Goal: Transaction & Acquisition: Purchase product/service

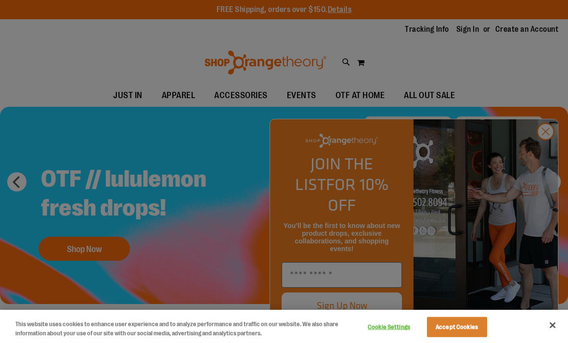
click at [466, 331] on button "Accept Cookies" at bounding box center [457, 327] width 60 height 20
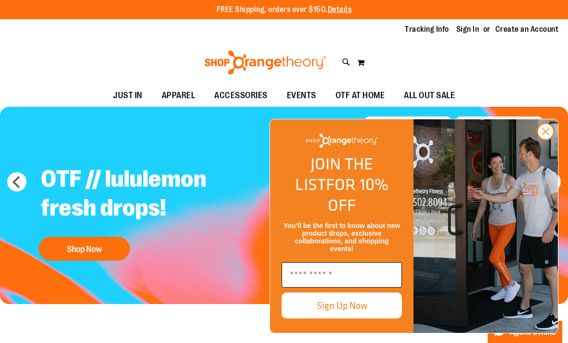
click at [376, 274] on input "Enter email" at bounding box center [341, 274] width 120 height 25
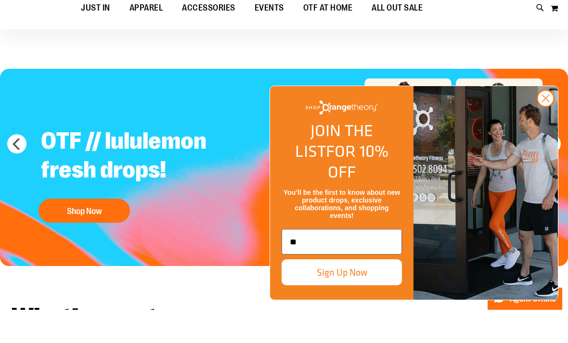
type input "*"
type input "**********"
click at [387, 304] on button "Sign Up Now" at bounding box center [341, 306] width 120 height 26
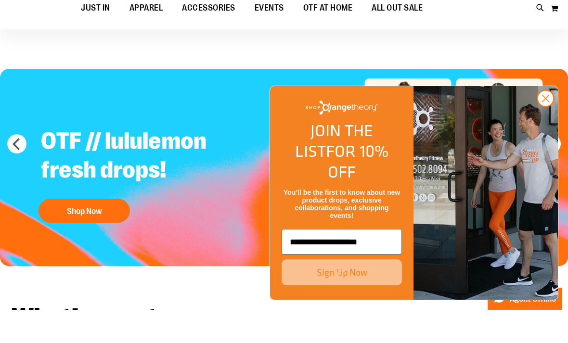
scroll to position [38, 0]
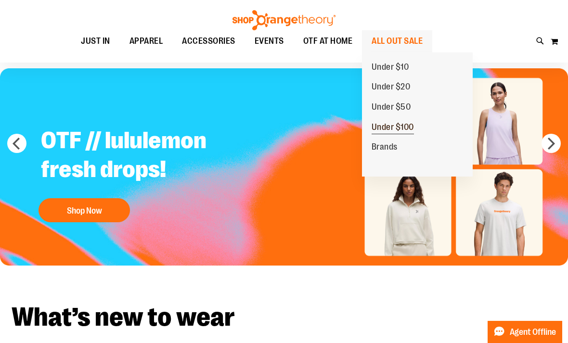
click at [409, 129] on span "Under $100" at bounding box center [392, 128] width 42 height 12
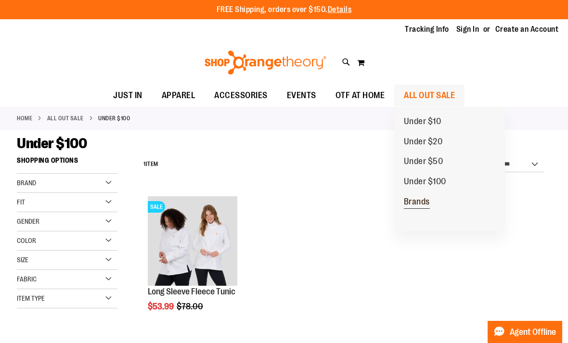
click at [438, 203] on link "Brands" at bounding box center [416, 202] width 45 height 20
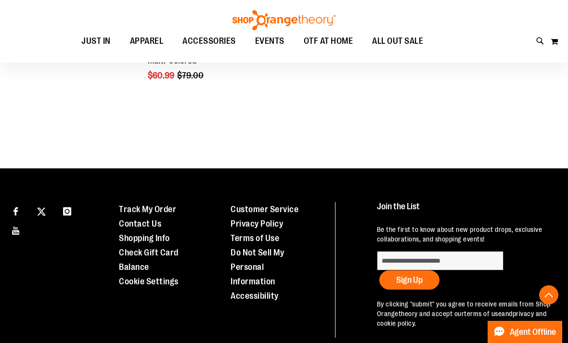
scroll to position [1182, 0]
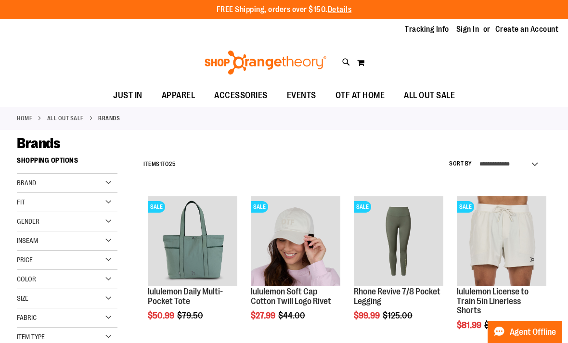
click at [543, 169] on select "**********" at bounding box center [510, 164] width 67 height 15
select select "*********"
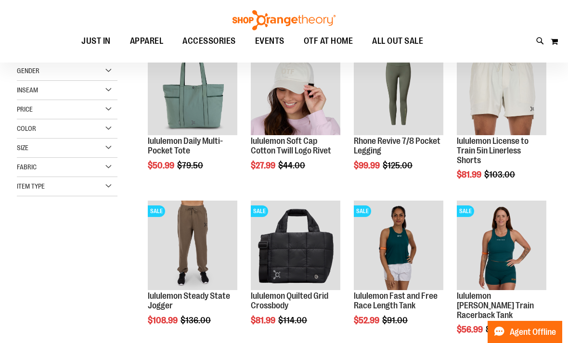
scroll to position [152, 0]
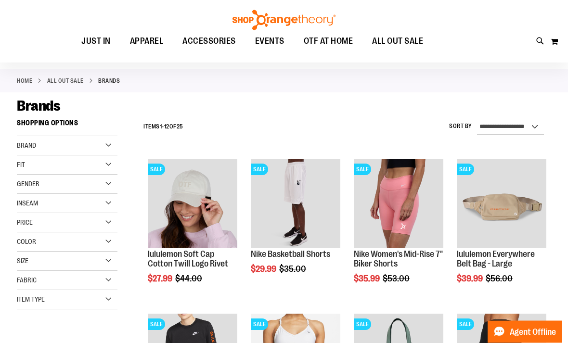
scroll to position [41, 0]
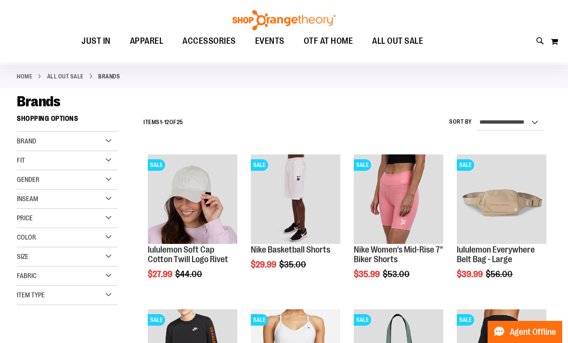
click at [15, 75] on div "Home ALL OUT SALE Brands" at bounding box center [284, 76] width 568 height 23
click at [22, 76] on link "Home" at bounding box center [24, 76] width 15 height 9
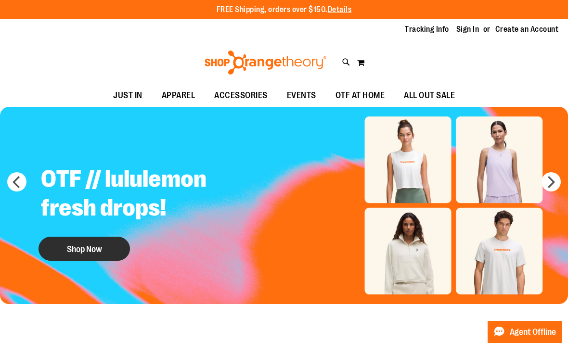
click at [97, 248] on button "Shop Now" at bounding box center [83, 249] width 91 height 24
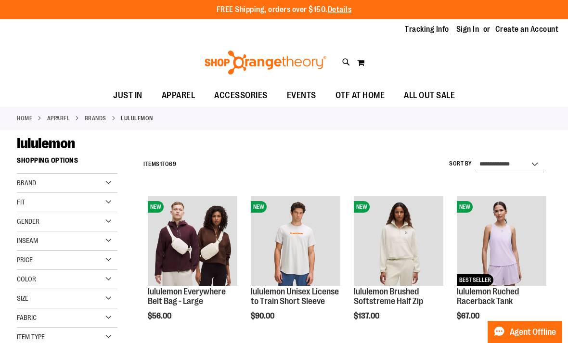
click at [538, 168] on select "**********" at bounding box center [510, 164] width 67 height 15
select select "**********"
click at [547, 99] on ul "JUST IN JUST IN Balanced Basics New for Women New for Men New Accessories New B…" at bounding box center [284, 96] width 568 height 22
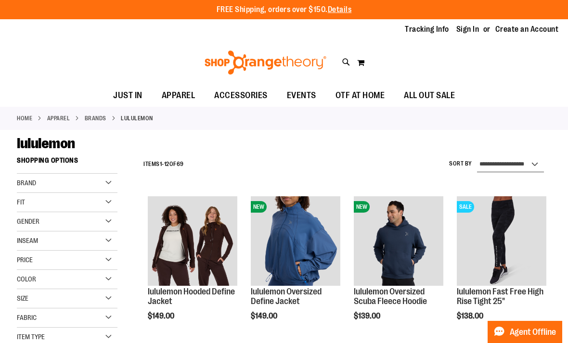
click at [542, 169] on select "**********" at bounding box center [510, 164] width 67 height 15
select select "*********"
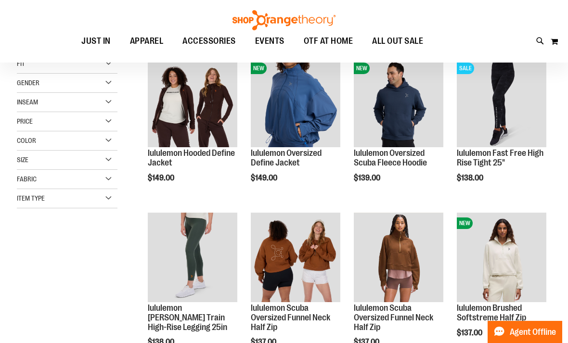
scroll to position [152, 0]
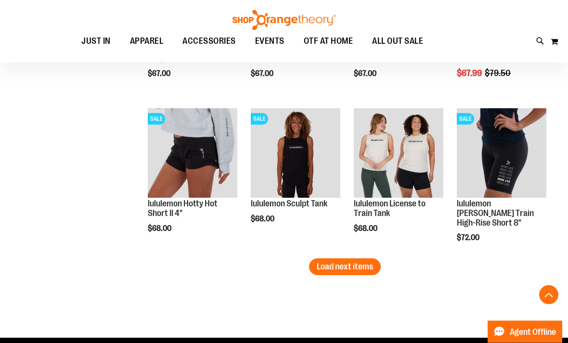
scroll to position [1327, 0]
click at [355, 271] on span "Load next items" at bounding box center [345, 267] width 56 height 10
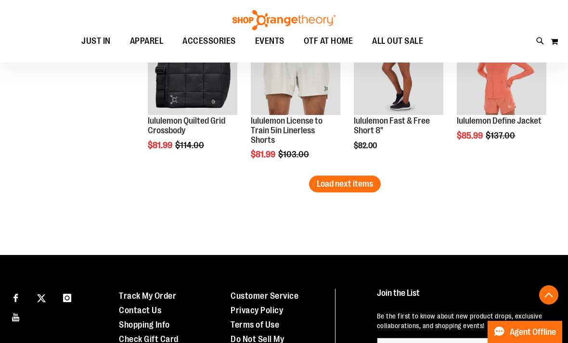
scroll to position [1867, 0]
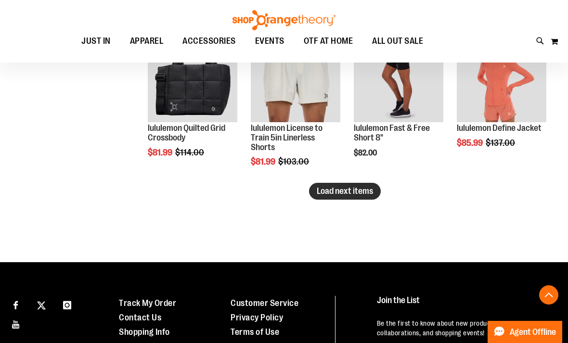
click at [359, 193] on span "Load next items" at bounding box center [345, 191] width 56 height 10
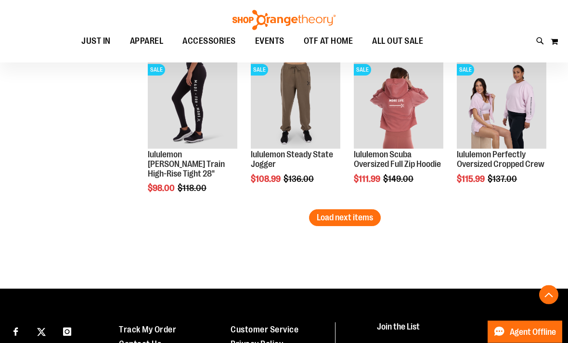
scroll to position [2305, 0]
click at [357, 220] on span "Load next items" at bounding box center [345, 218] width 56 height 10
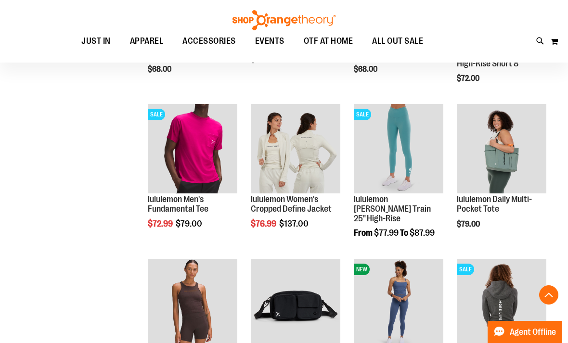
scroll to position [1475, 0]
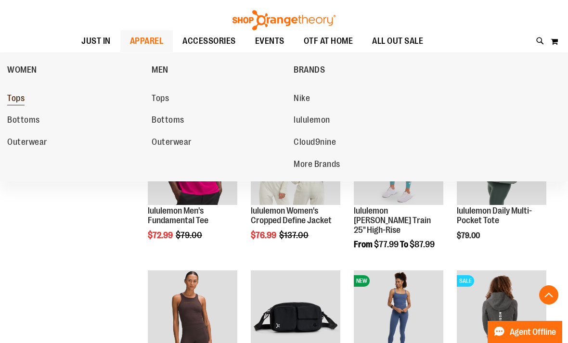
click at [21, 105] on span "Tops" at bounding box center [15, 99] width 17 height 12
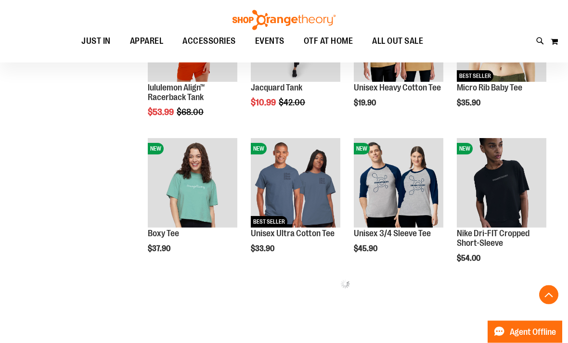
scroll to position [349, 0]
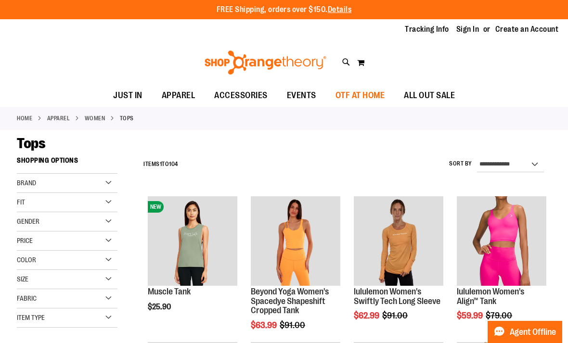
click at [378, 100] on span "OTF AT HOME" at bounding box center [360, 96] width 50 height 22
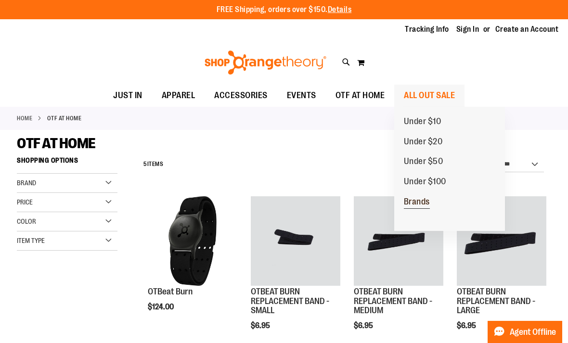
click at [427, 204] on span "Brands" at bounding box center [417, 203] width 26 height 12
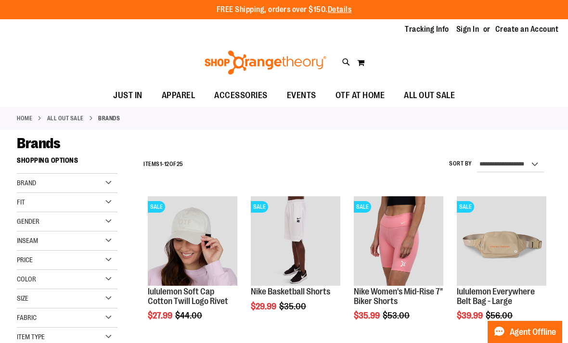
click at [404, 1] on div "FREE Shipping, orders over $150. Details To order the Spring Dri Tri event bund…" at bounding box center [284, 9] width 568 height 19
click at [481, 0] on div "FREE Shipping, orders over $150. Details To order the Spring Dri Tri event bund…" at bounding box center [284, 9] width 568 height 19
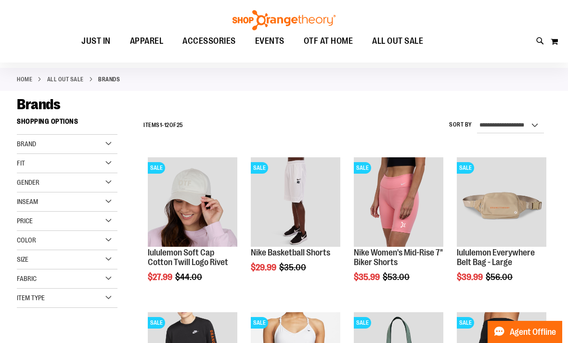
scroll to position [39, 0]
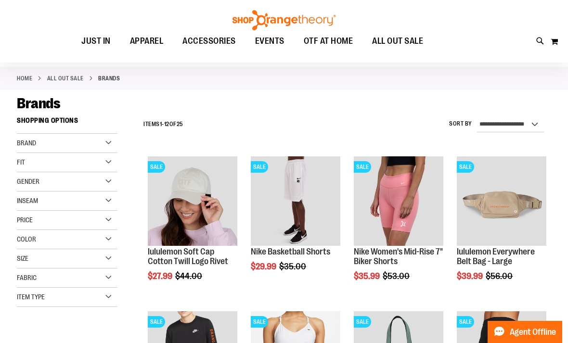
click at [113, 143] on div "Brand" at bounding box center [67, 143] width 101 height 19
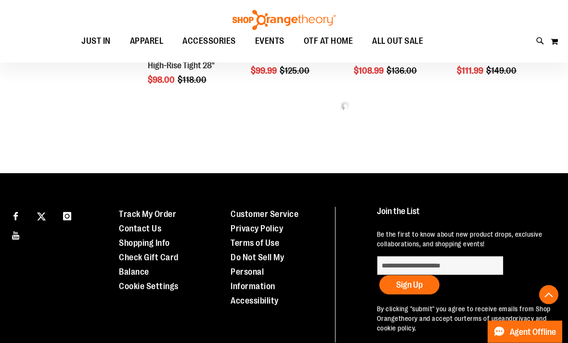
scroll to position [1036, 0]
